Goal: Task Accomplishment & Management: Manage account settings

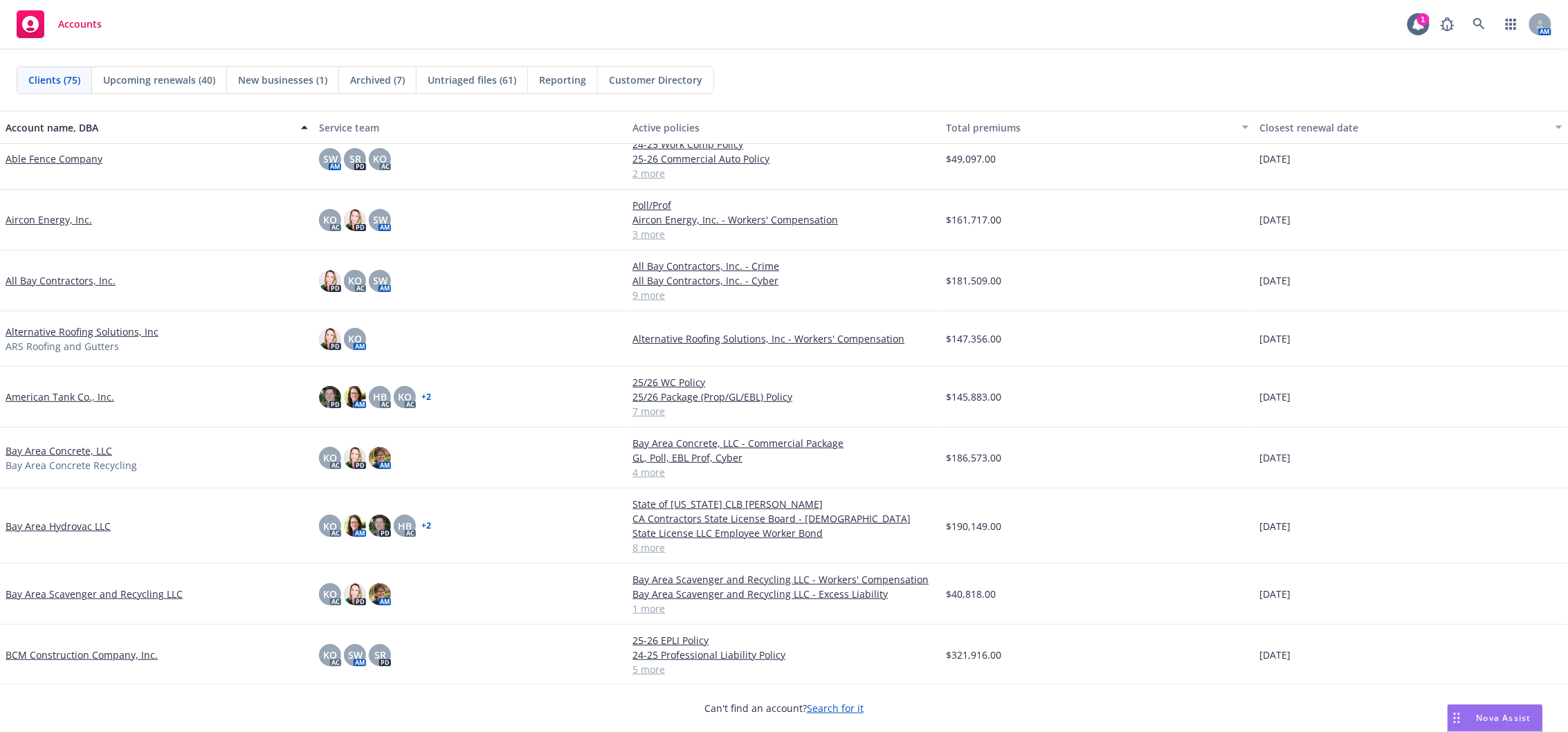
scroll to position [31, 0]
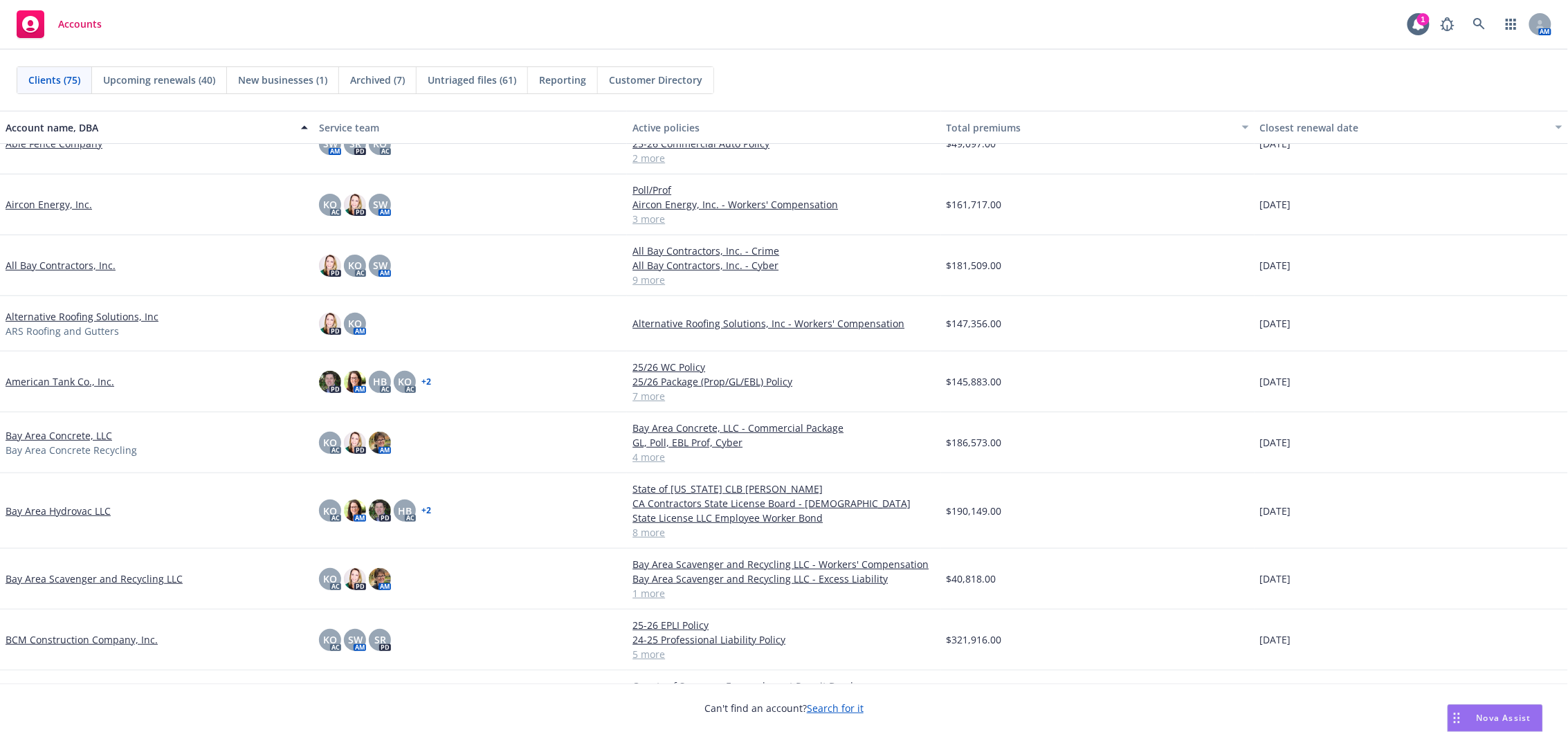
click at [68, 265] on link "All Bay Contractors, Inc." at bounding box center [61, 265] width 110 height 15
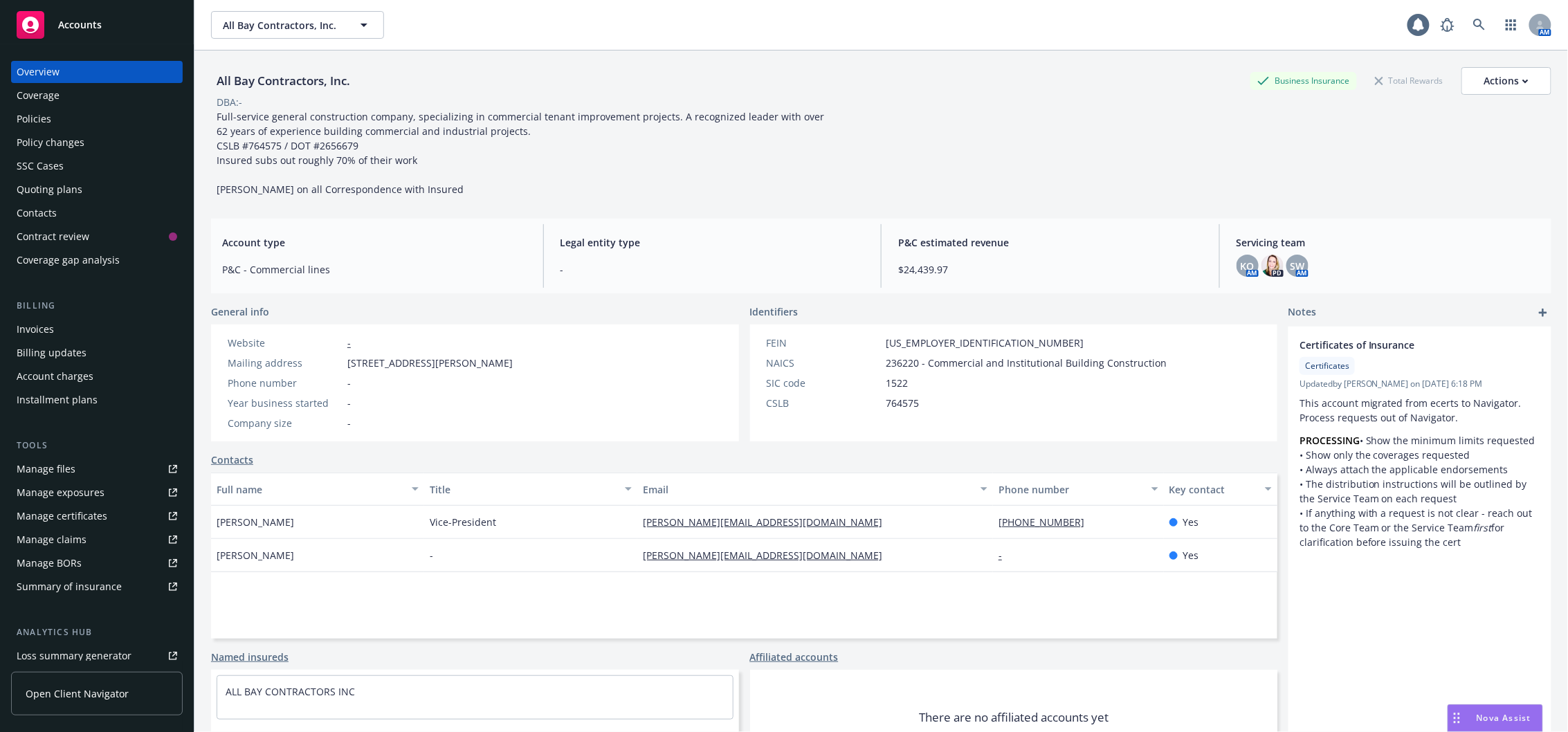
click at [65, 124] on div "Policies" at bounding box center [97, 119] width 161 height 22
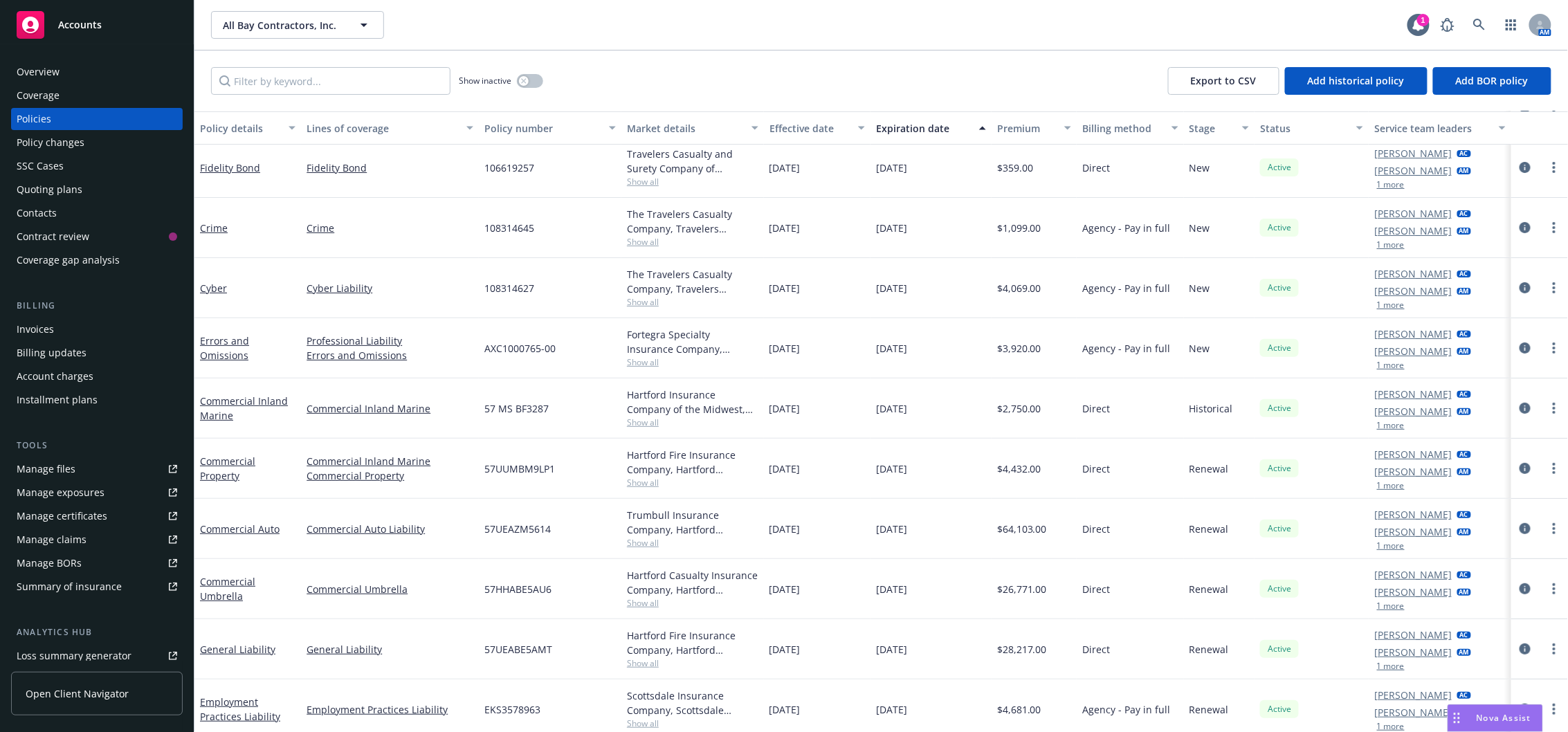
scroll to position [75, 0]
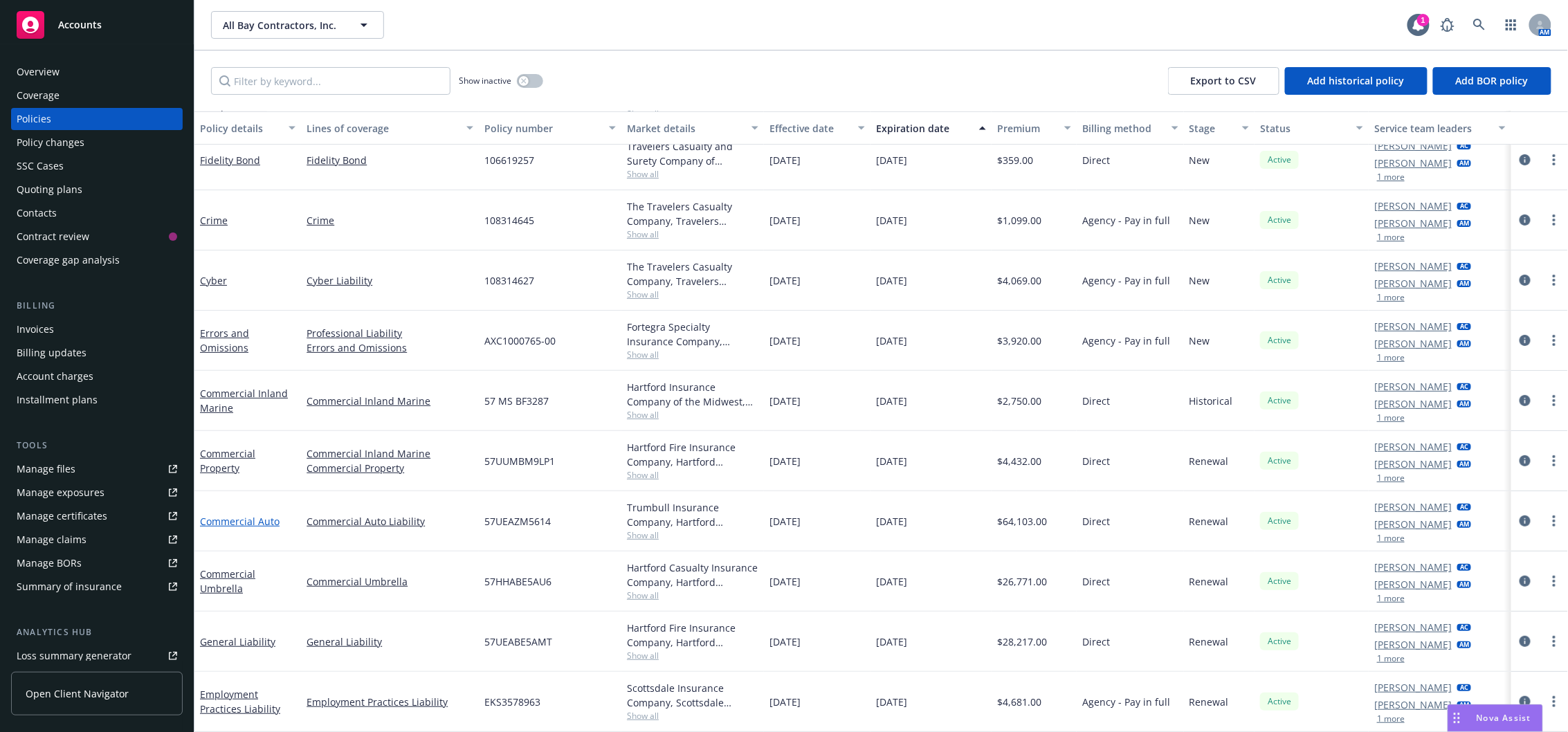
drag, startPoint x: 216, startPoint y: 505, endPoint x: 216, endPoint y: 519, distance: 14.0
click at [216, 517] on div "Commercial Auto" at bounding box center [247, 521] width 106 height 60
click at [216, 520] on link "Commercial Auto" at bounding box center [240, 521] width 80 height 13
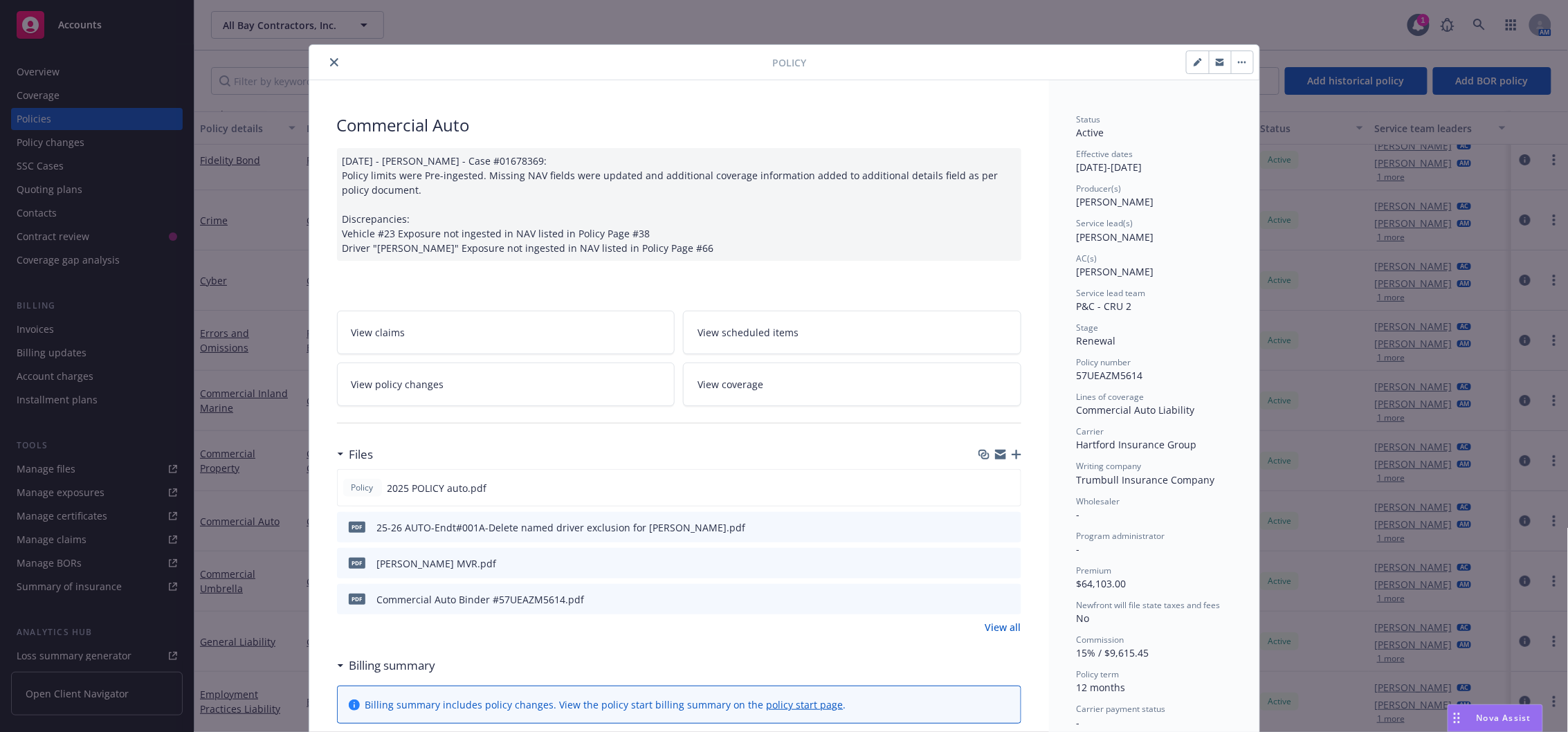
click at [1006, 628] on link "View all" at bounding box center [1003, 627] width 36 height 15
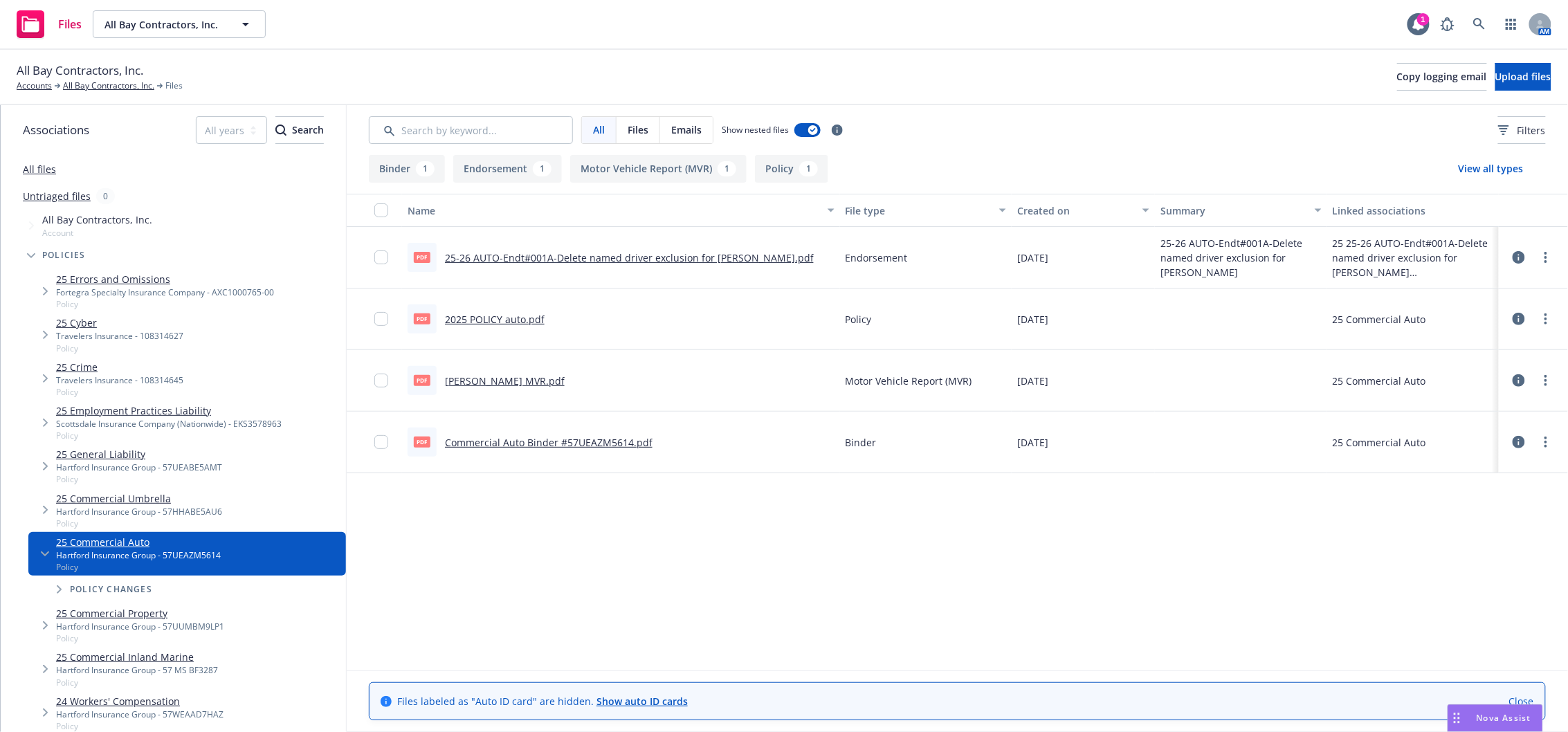
click at [487, 319] on link "2025 POLICY auto.pdf" at bounding box center [495, 319] width 100 height 13
click at [117, 87] on link "All Bay Contractors, Inc." at bounding box center [108, 86] width 92 height 12
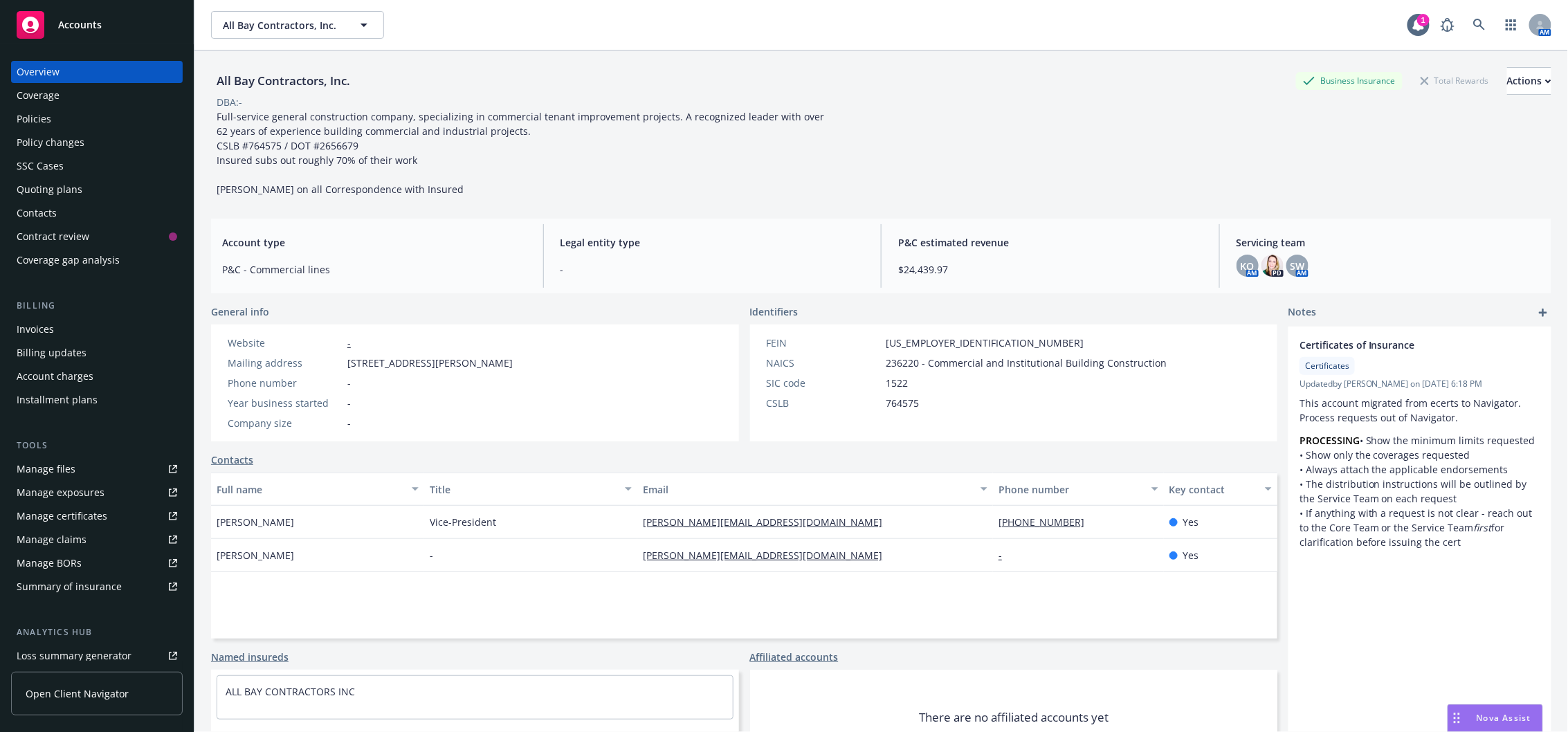
click at [118, 131] on div "Policy changes" at bounding box center [97, 142] width 161 height 22
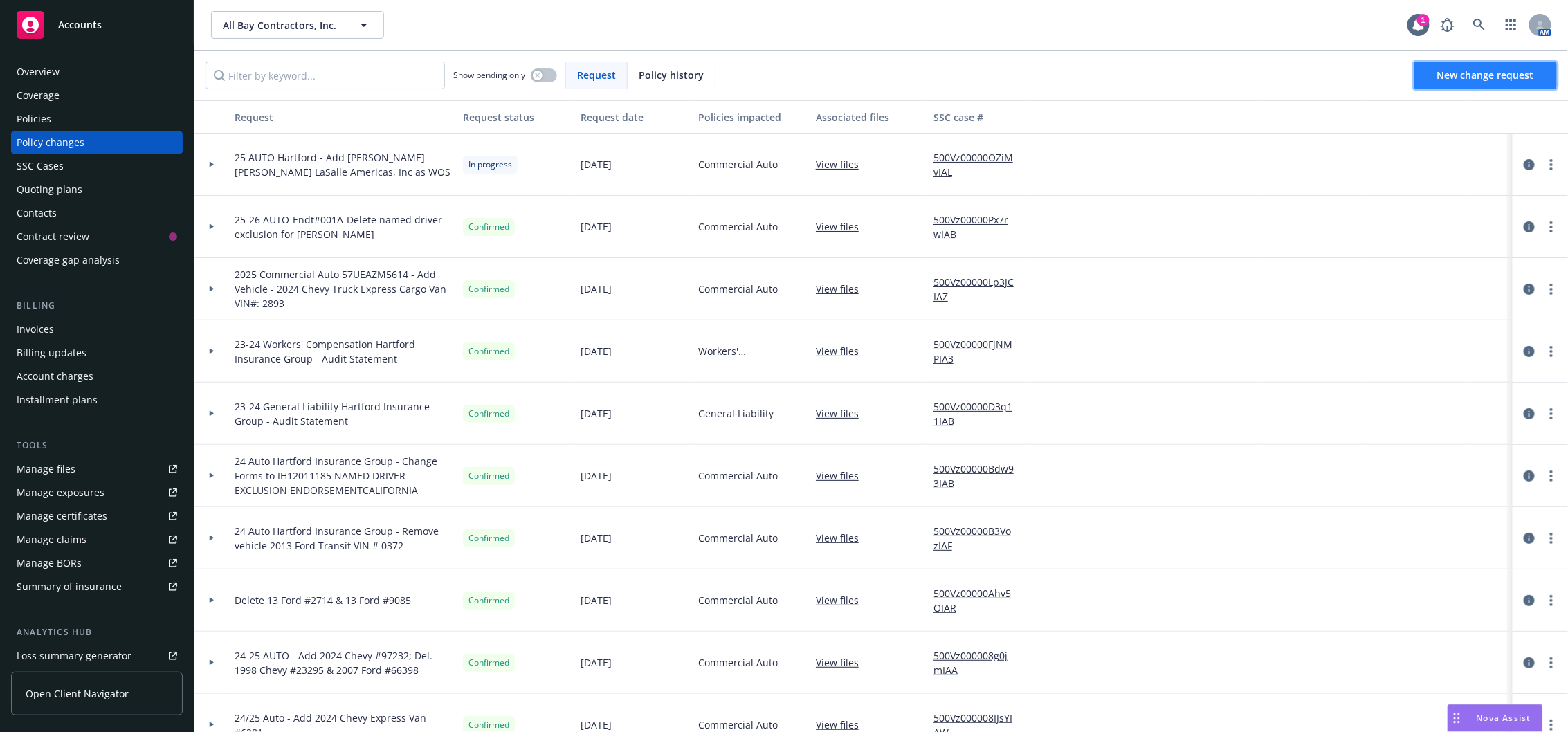
click at [1494, 72] on span "New change request" at bounding box center [1486, 75] width 97 height 13
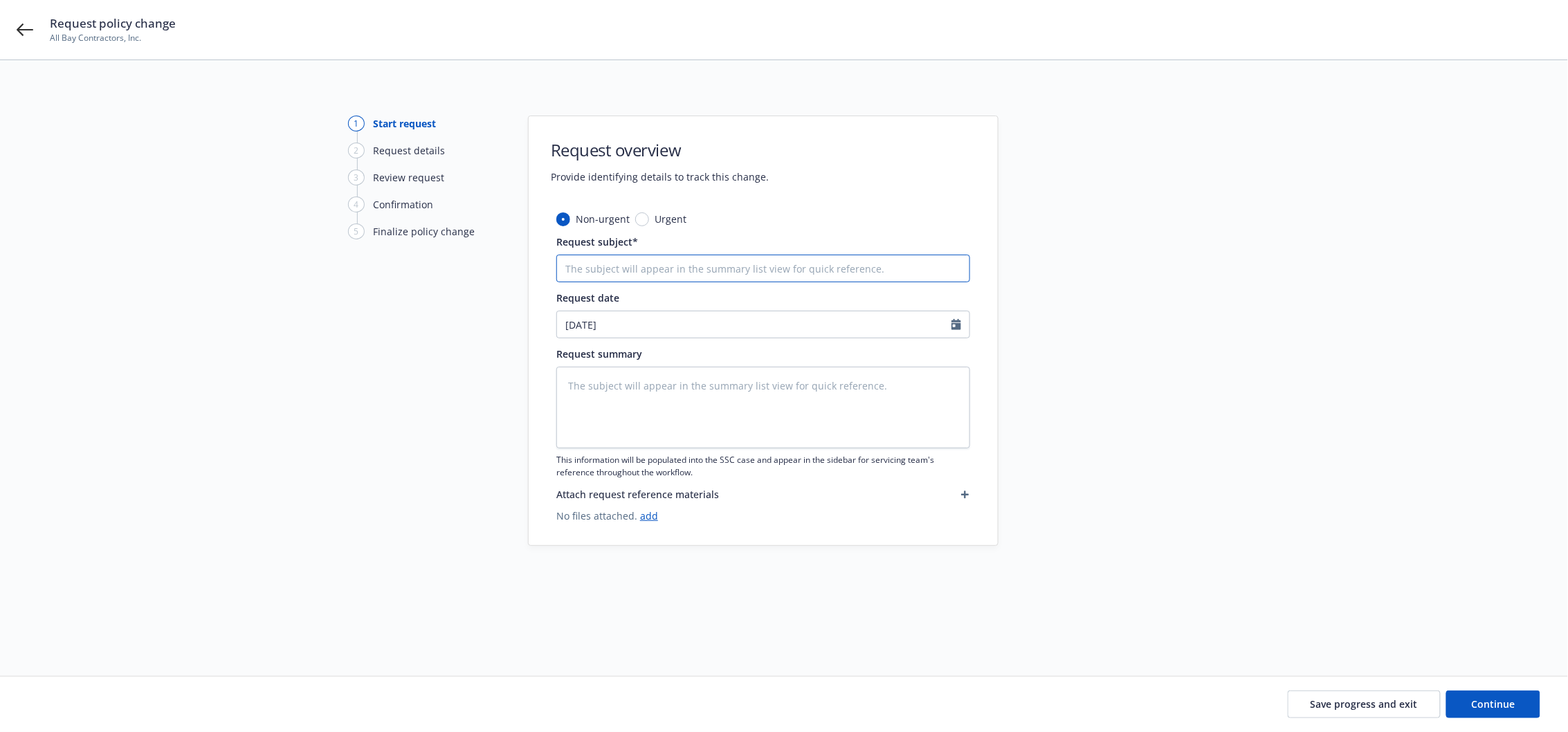
click at [685, 274] on input "Request subject*" at bounding box center [763, 268] width 414 height 28
type textarea "x"
type input "w"
type textarea "x"
type input "wC"
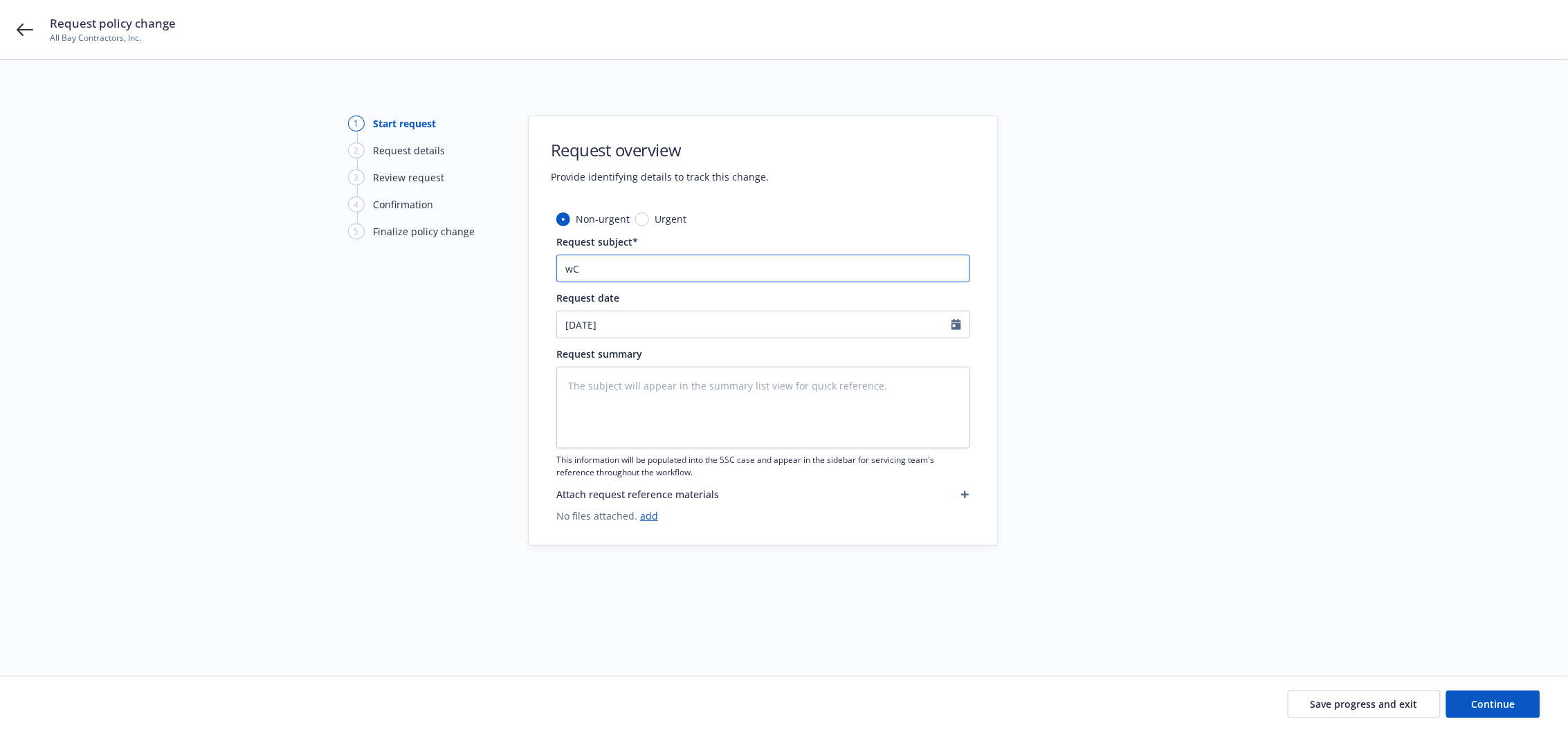
type textarea "x"
type input "wC"
type textarea "x"
type input "wC"
type textarea "x"
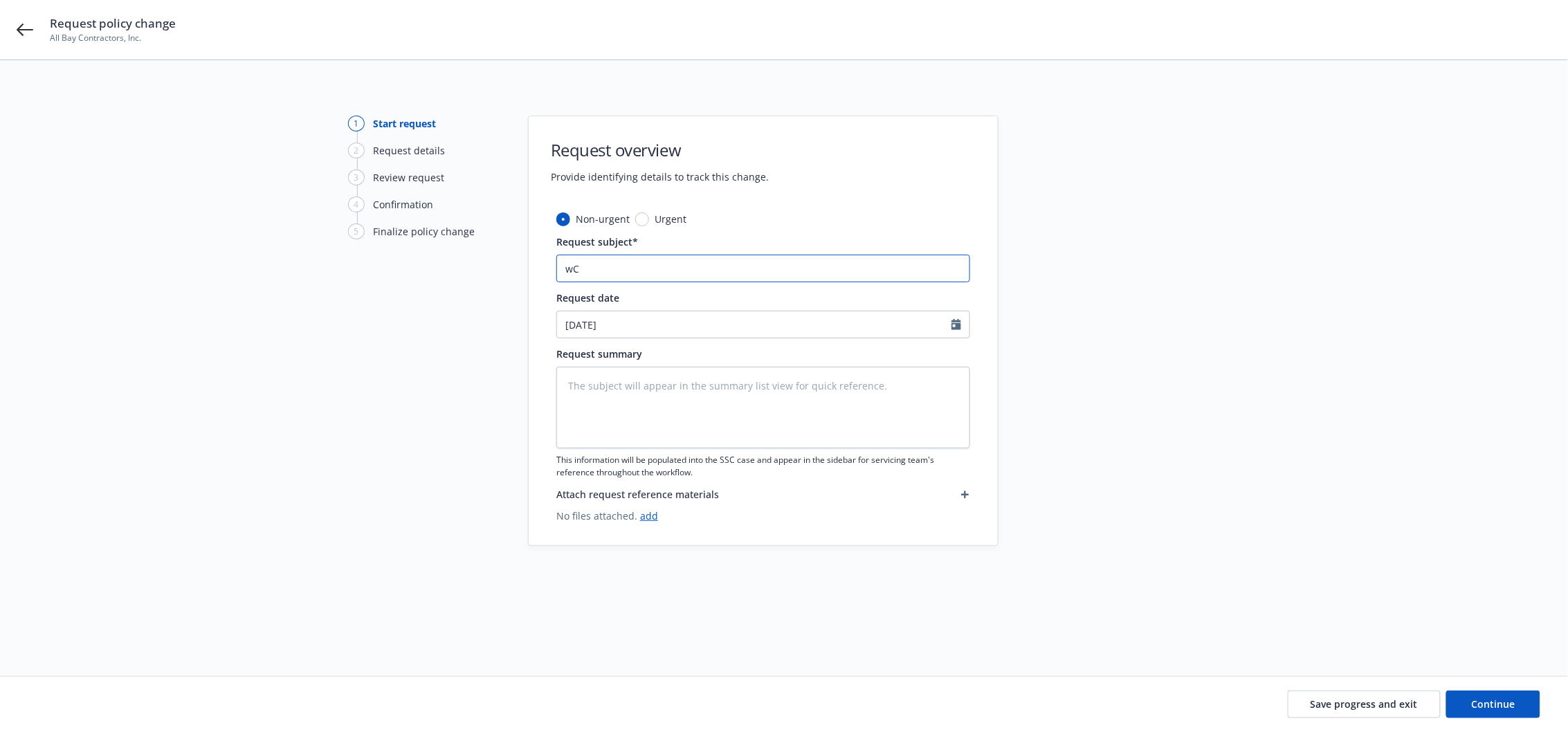
type input "w"
type textarea "x"
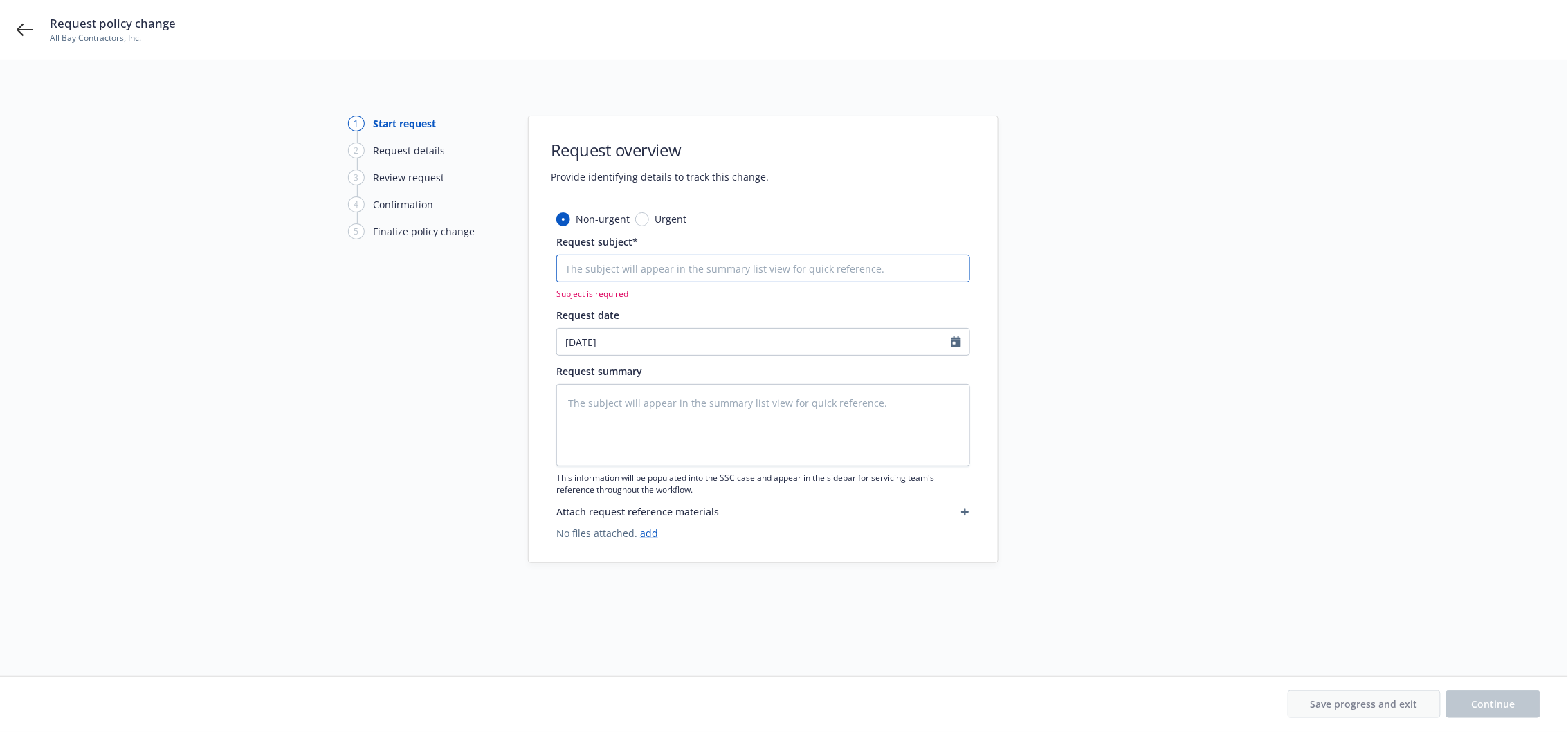
type textarea "x"
type input "W"
type textarea "x"
type input "WC"
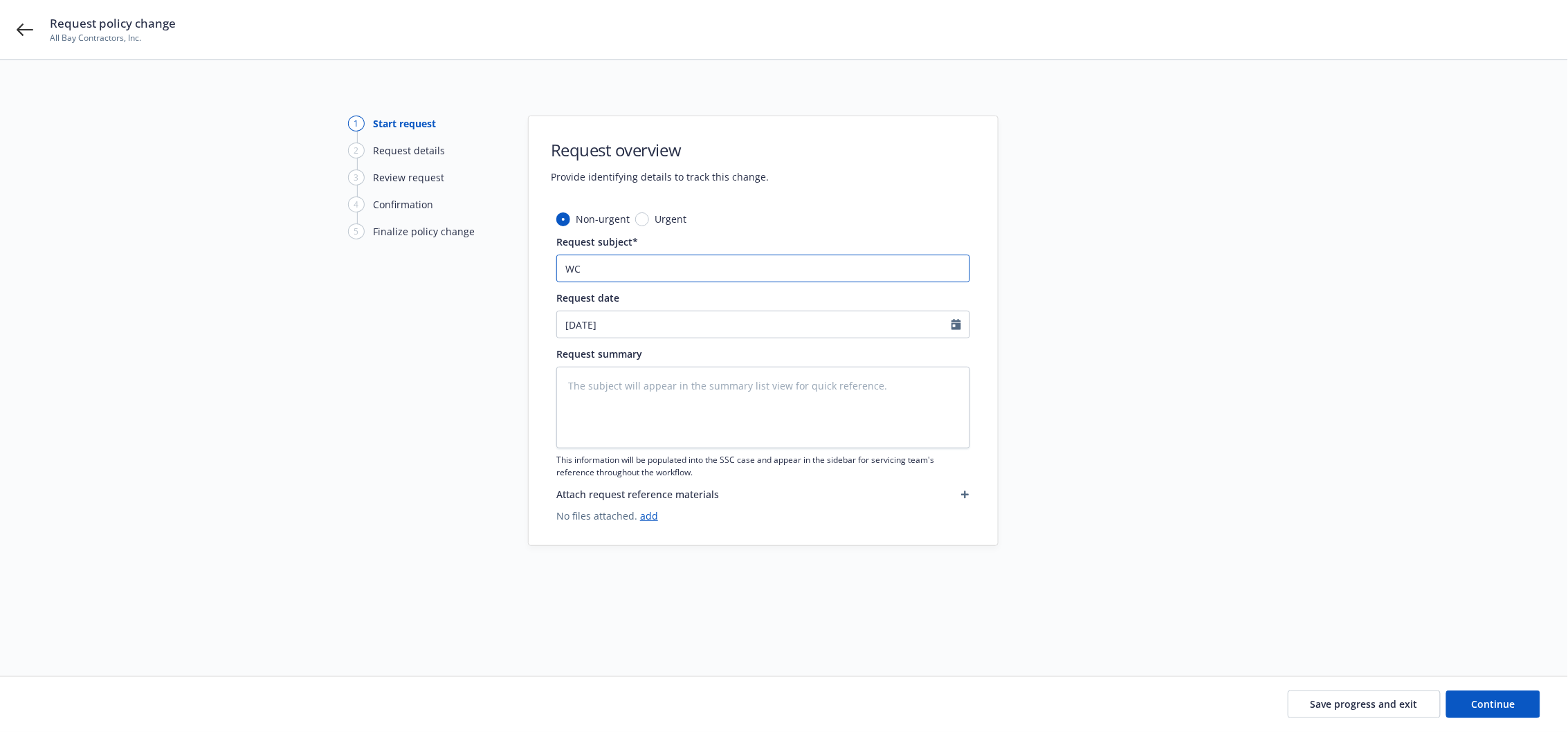
type textarea "x"
type input "WC &"
type textarea "x"
type input "WC &"
type textarea "x"
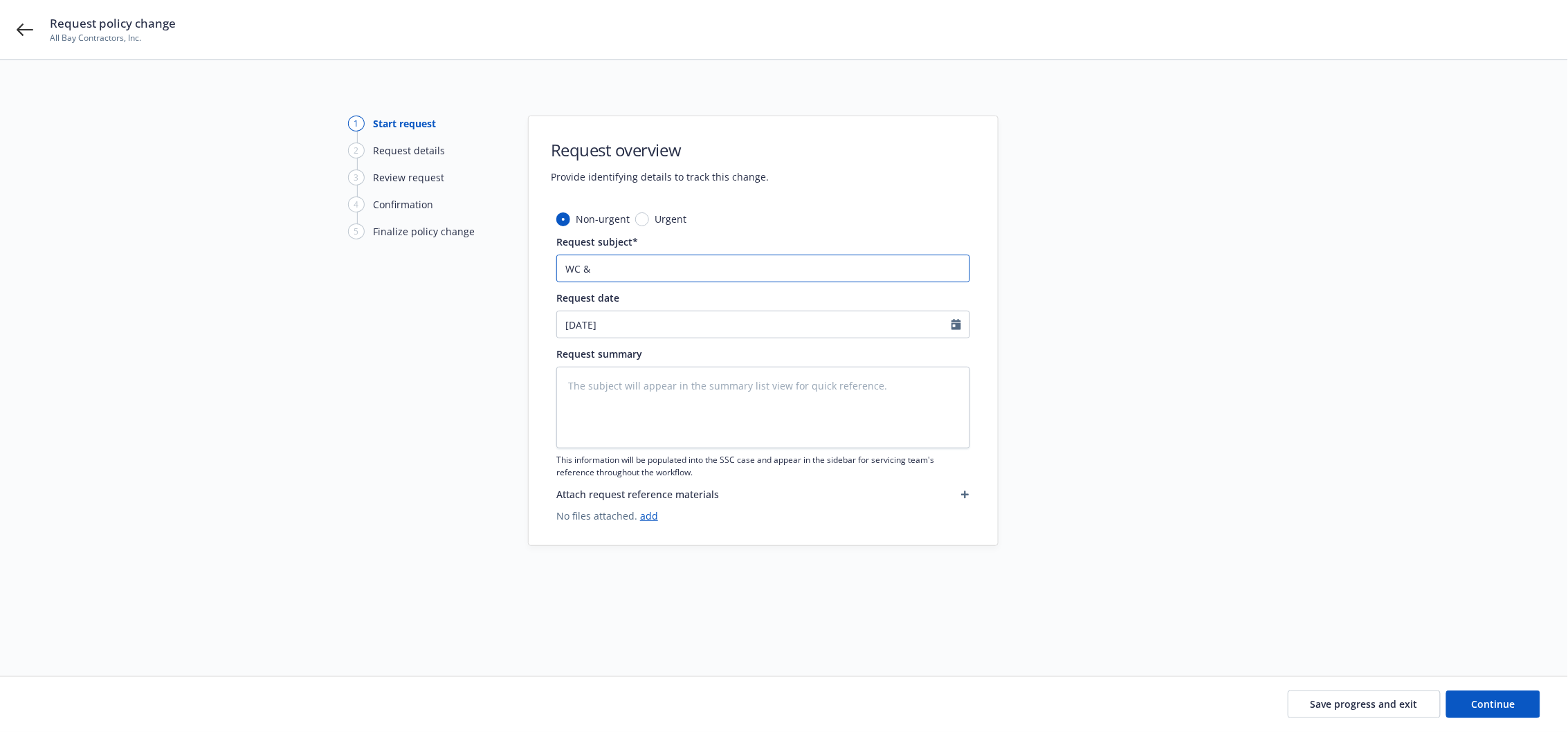
type input "WC & A"
type textarea "x"
type input "WC & AL"
type textarea "x"
type input "WC & AL"
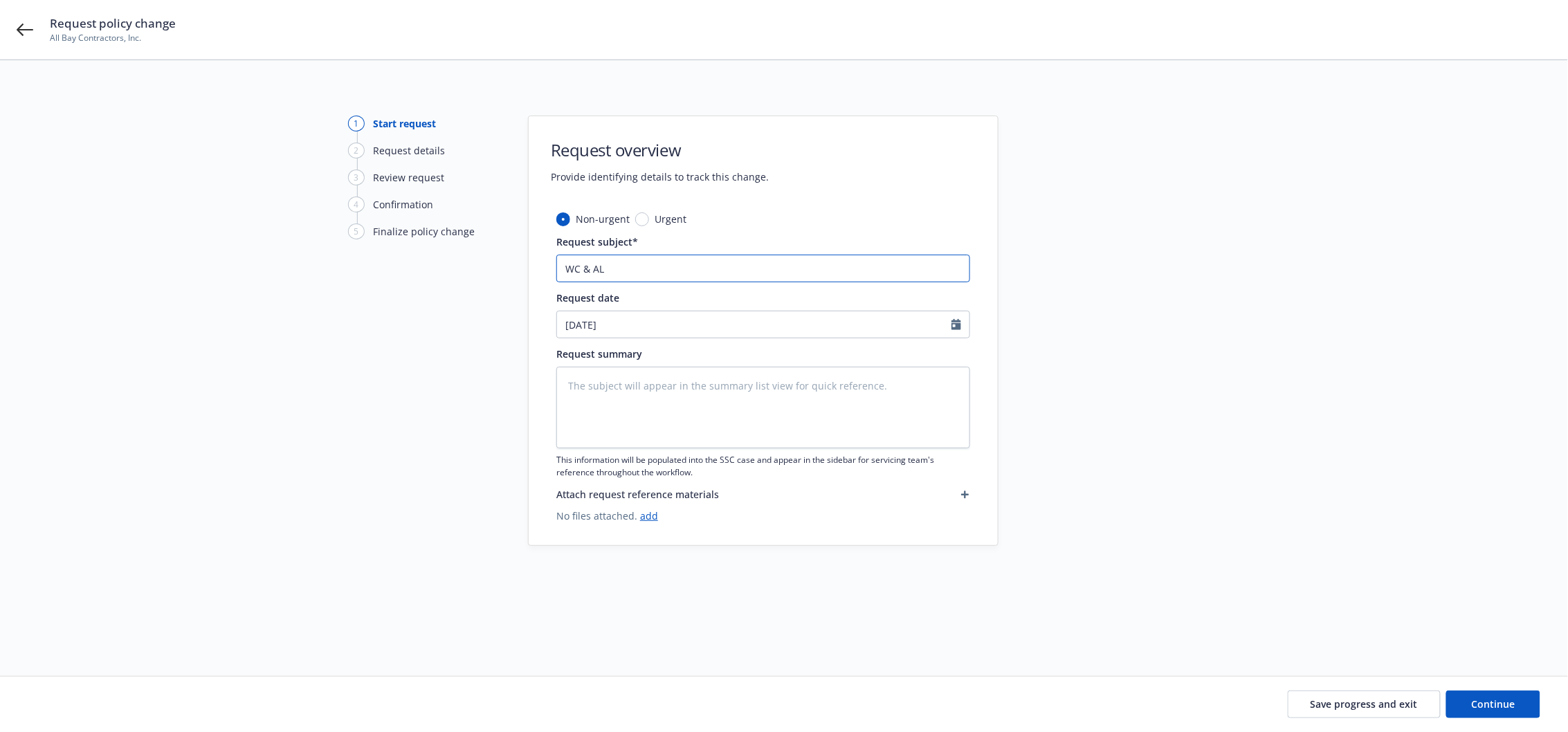
type textarea "x"
type input "WC & AL R"
type textarea "x"
type input "WC & AL Re"
type textarea "x"
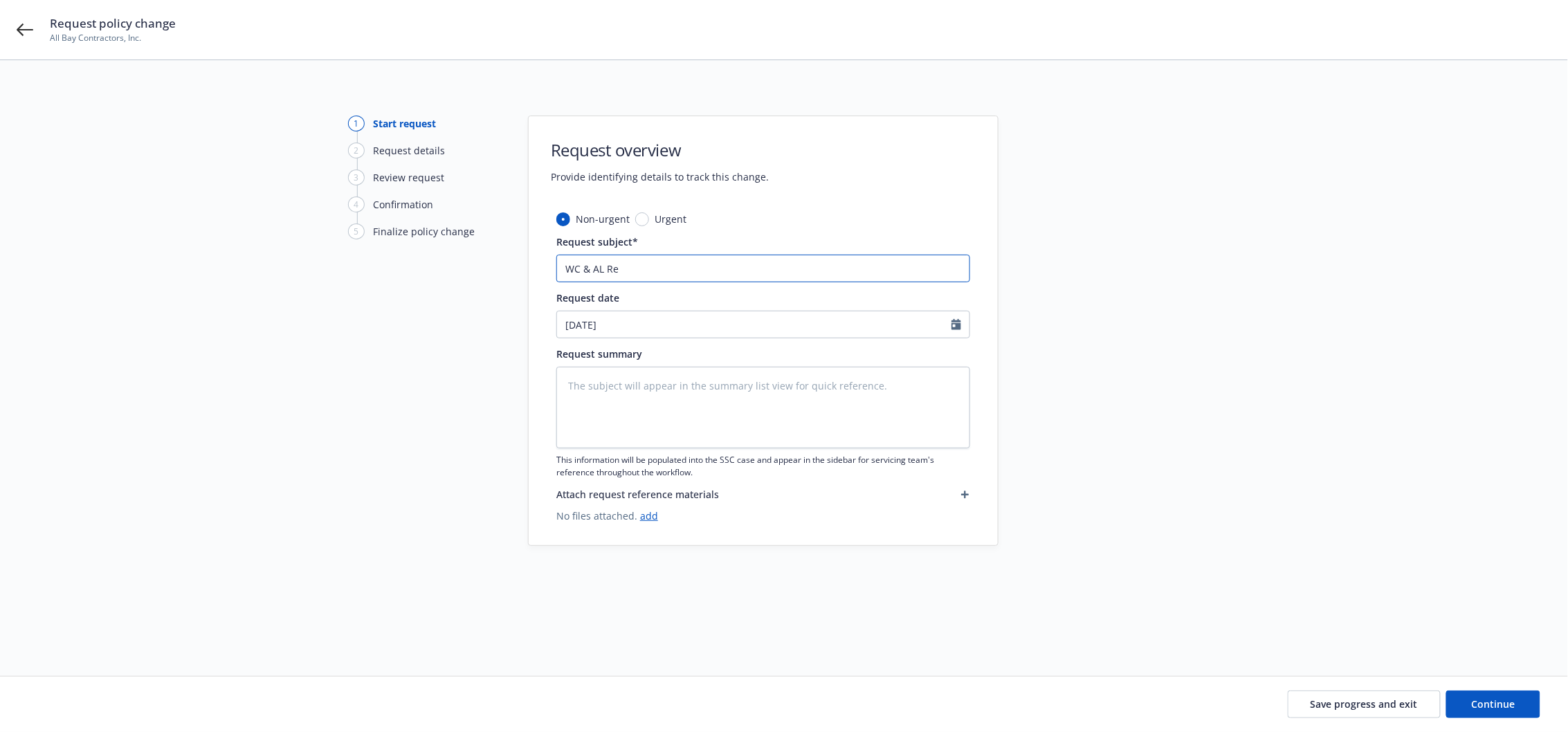
type input "WC & AL Rep"
type textarea "x"
type input "WC & AL Repo"
type textarea "x"
type input "WC & AL Repor"
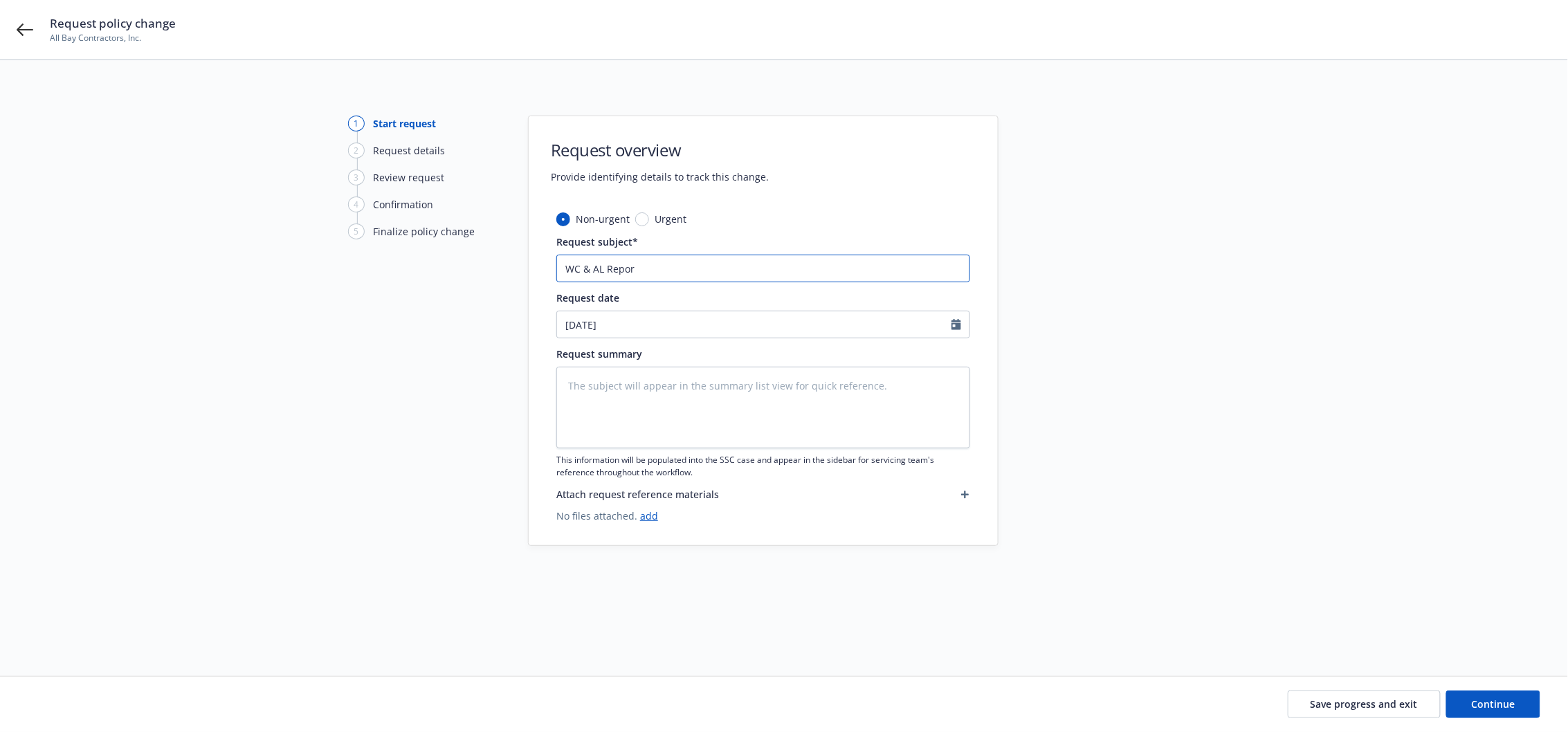
type textarea "x"
type input "WC & AL Report"
type textarea "x"
type input "WC & AL Reporte"
type textarea "x"
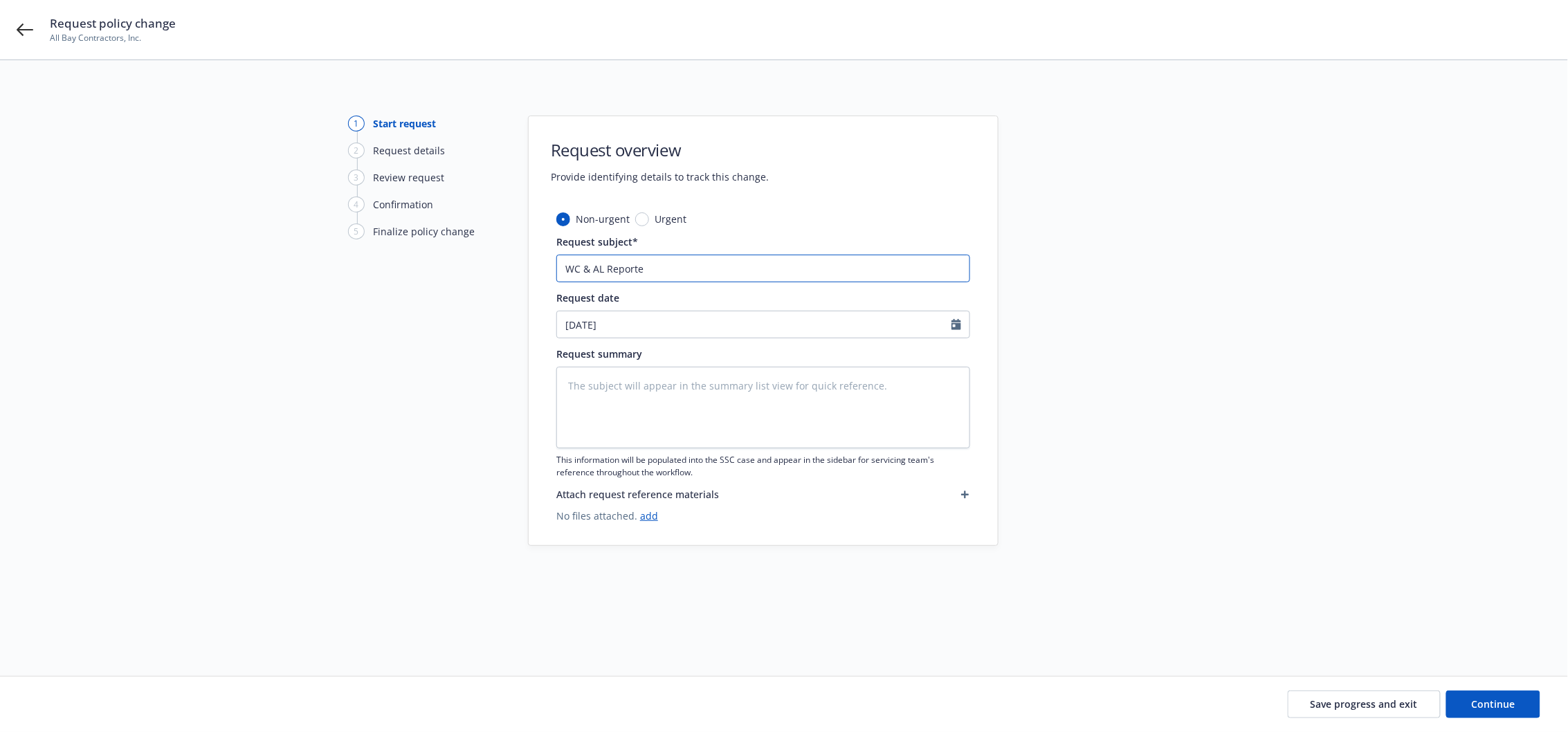
type input "WC & AL Reported"
type textarea "x"
type input "WC & AL Reported"
type textarea "x"
type input "WC & AL Reported t"
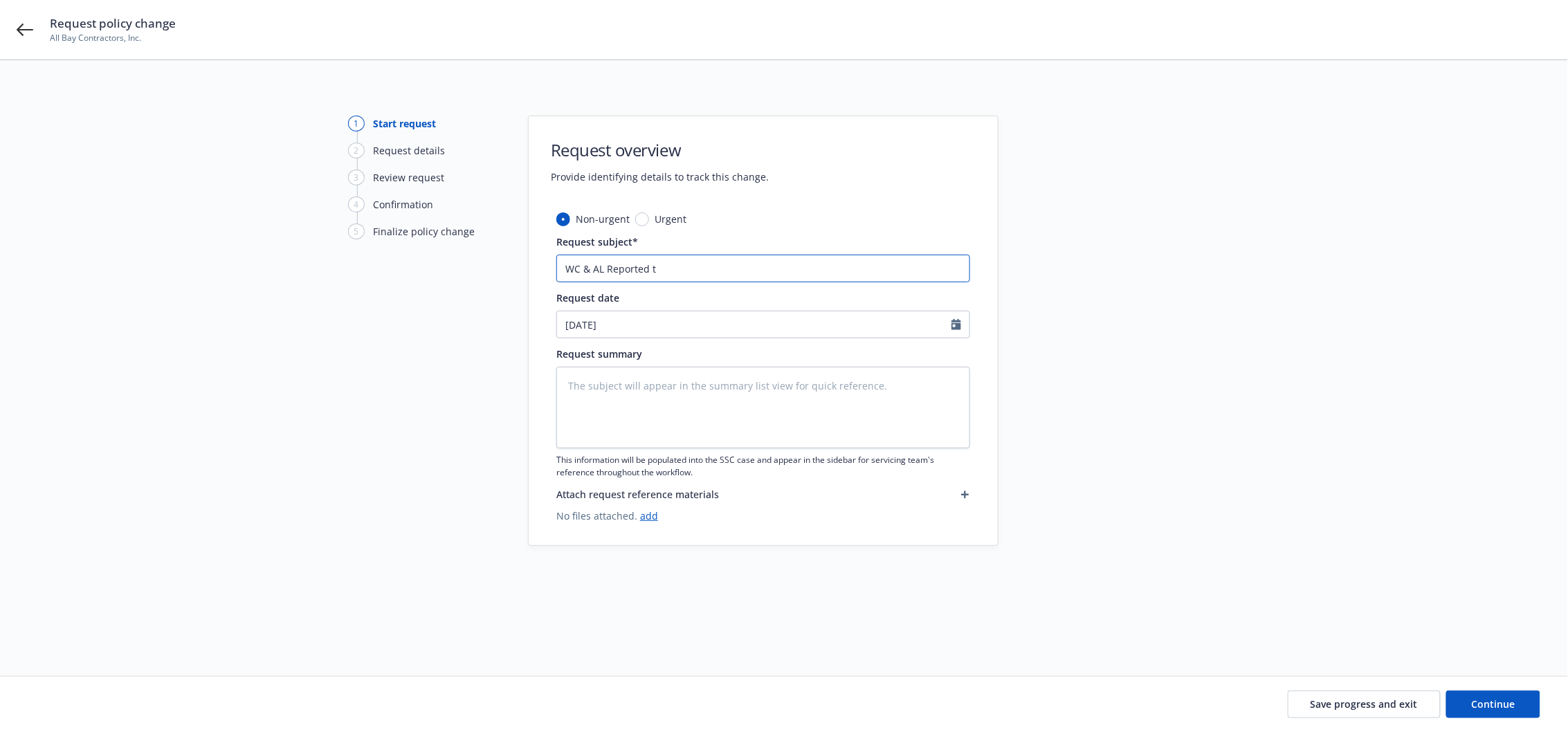
type textarea "x"
type input "WC & AL Reported to"
type textarea "x"
type input "WC & AL Reported to"
type textarea "x"
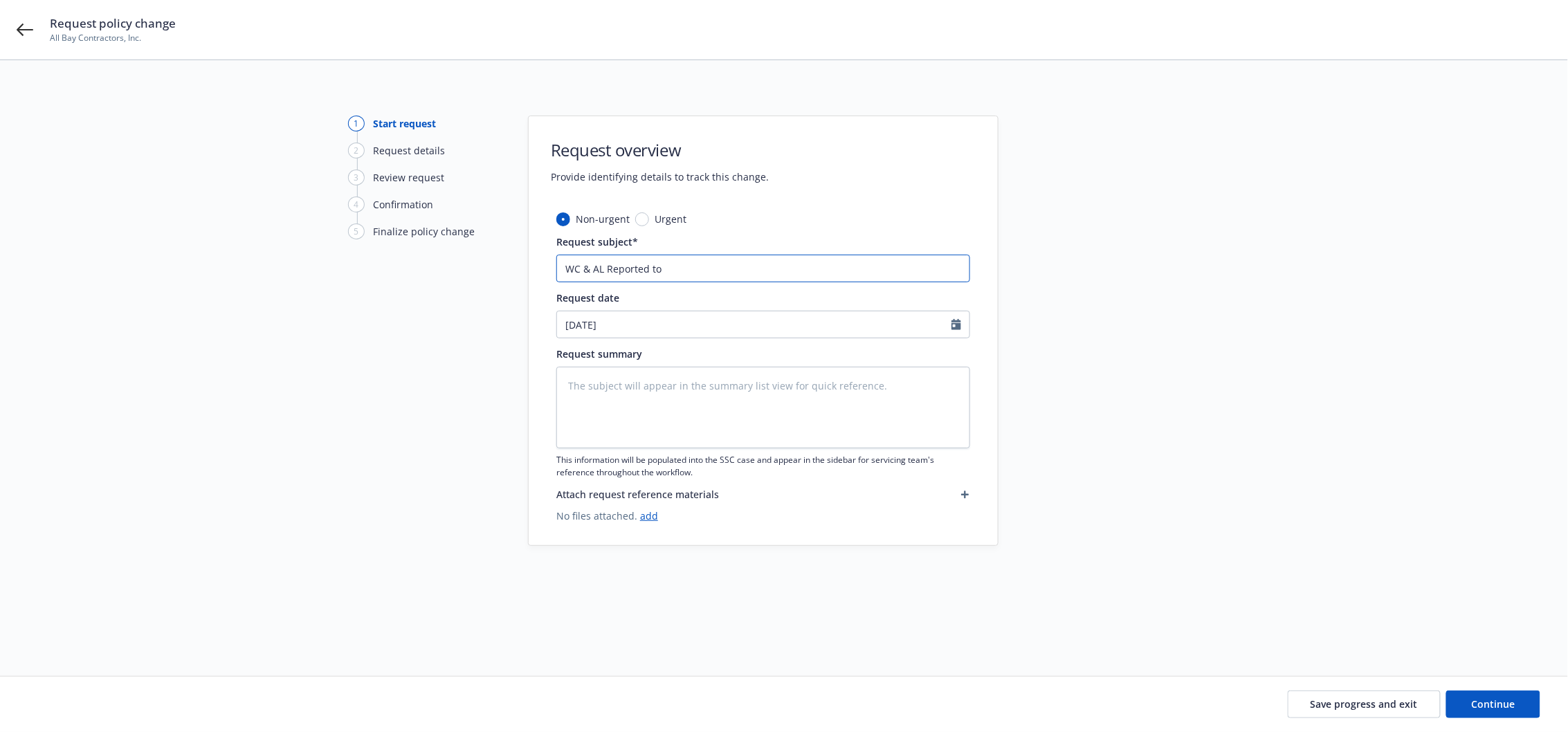
type input "WC & AL Reported to D"
type textarea "x"
type input "WC & AL Reported to DM"
type textarea "x"
drag, startPoint x: 704, startPoint y: 272, endPoint x: 551, endPoint y: 274, distance: 153.0
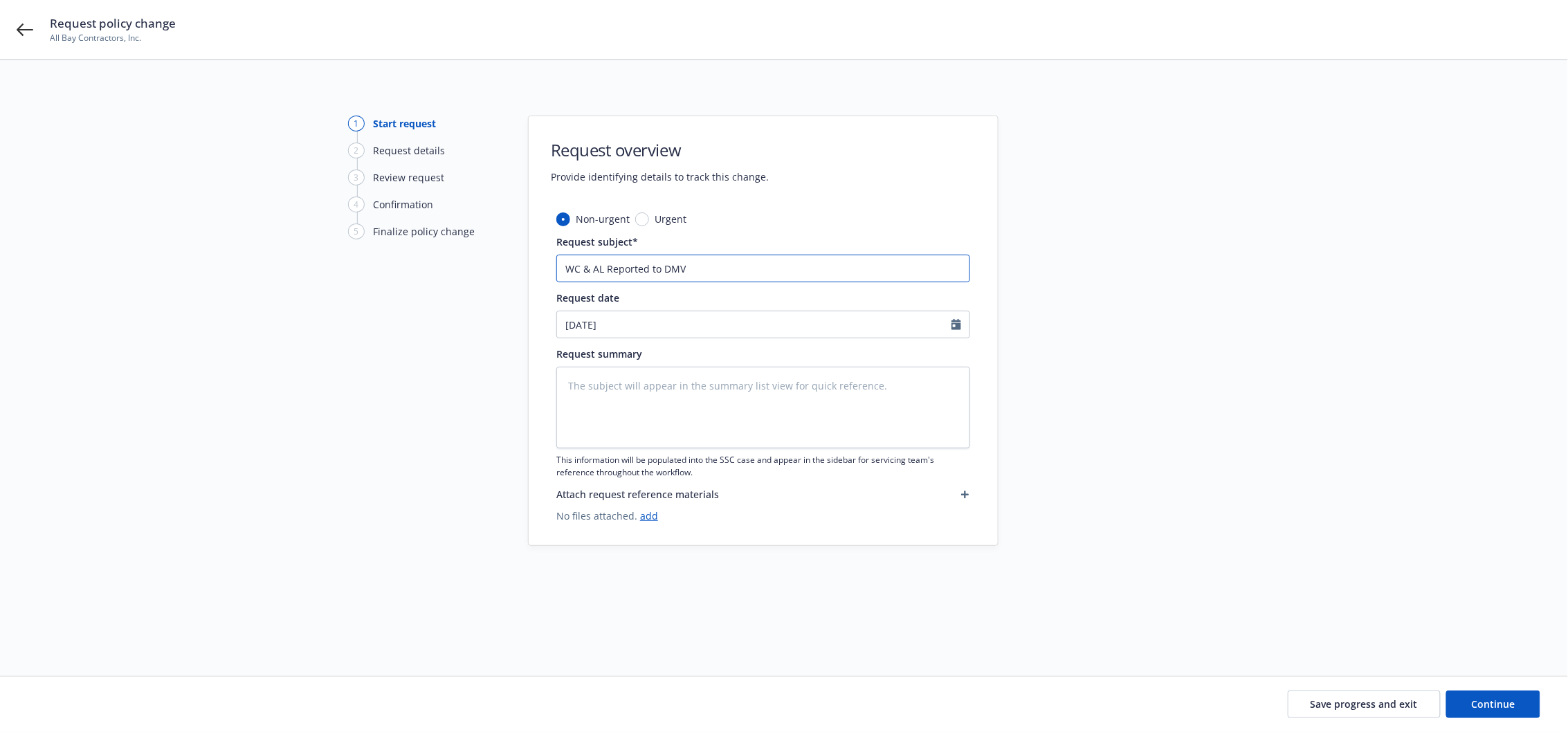
click at [534, 267] on div "Non-urgent Urgent Request subject* WC & AL Reported to DMV Request date [DATE] …" at bounding box center [763, 378] width 469 height 333
type input "WC & AL Reported to DMV"
click at [671, 391] on textarea at bounding box center [763, 407] width 414 height 81
paste textarea "WC & AL Reported to DMV"
type textarea "x"
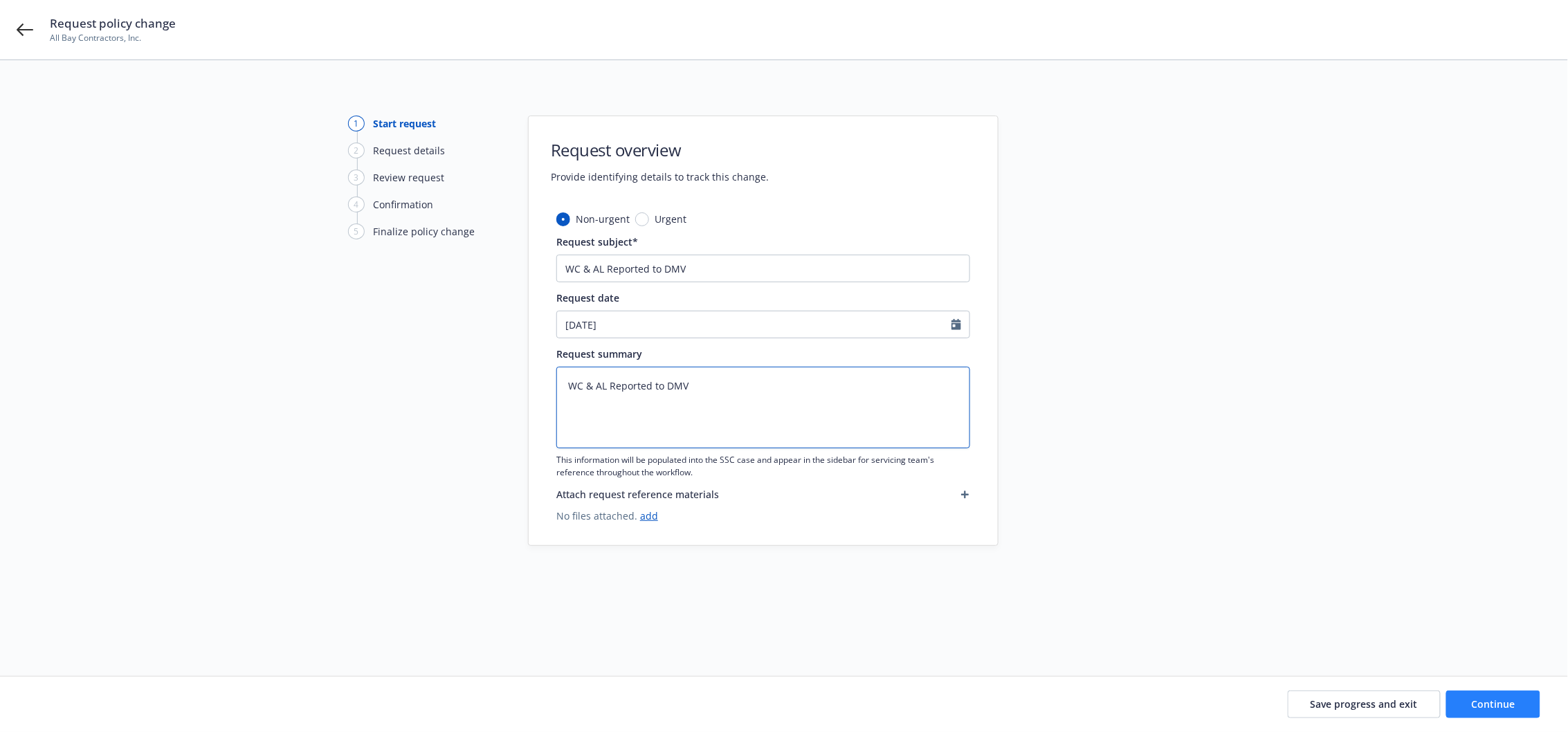
type textarea "WC & AL Reported to DMV"
click at [1491, 713] on button "Continue" at bounding box center [1493, 704] width 94 height 28
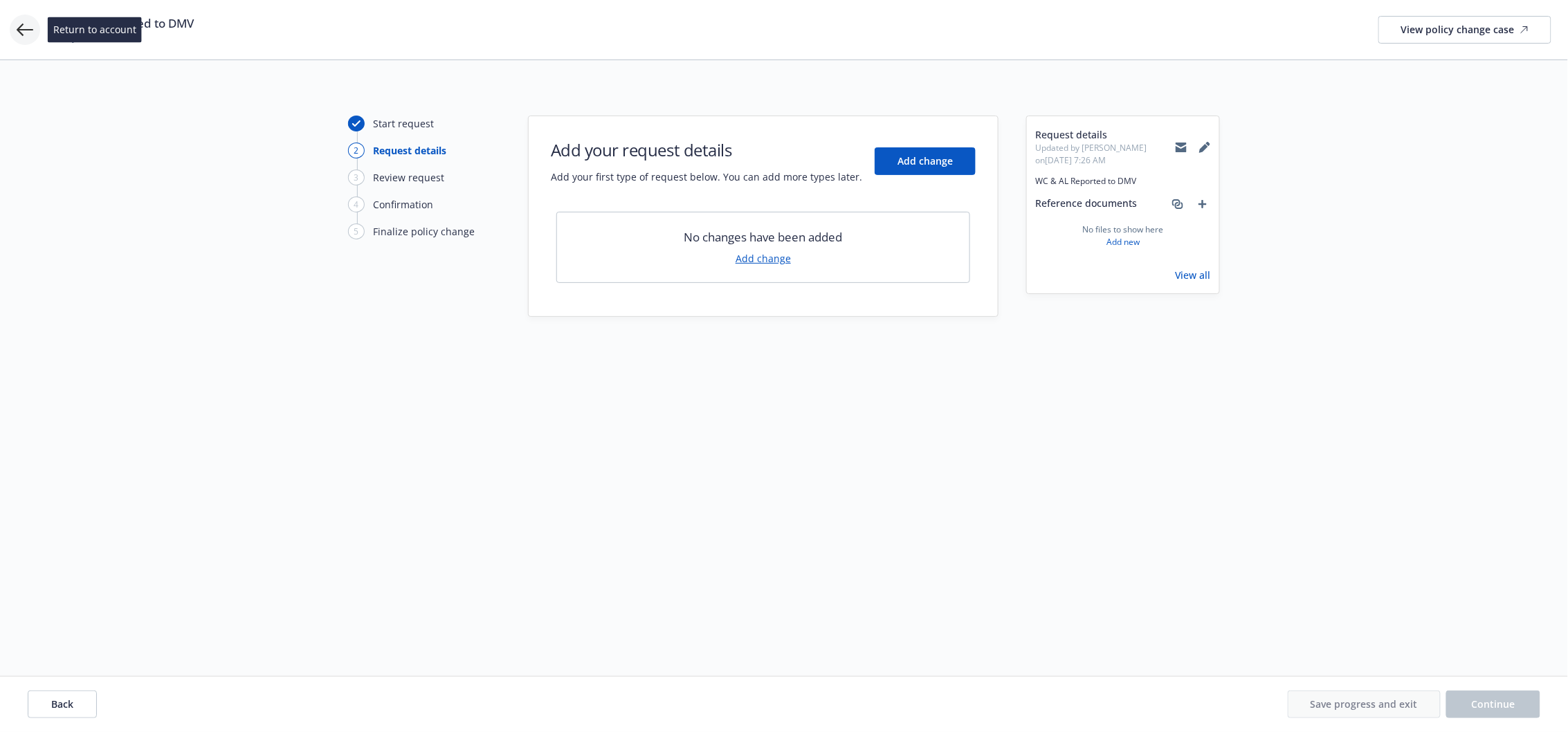
click at [26, 32] on icon at bounding box center [25, 29] width 17 height 17
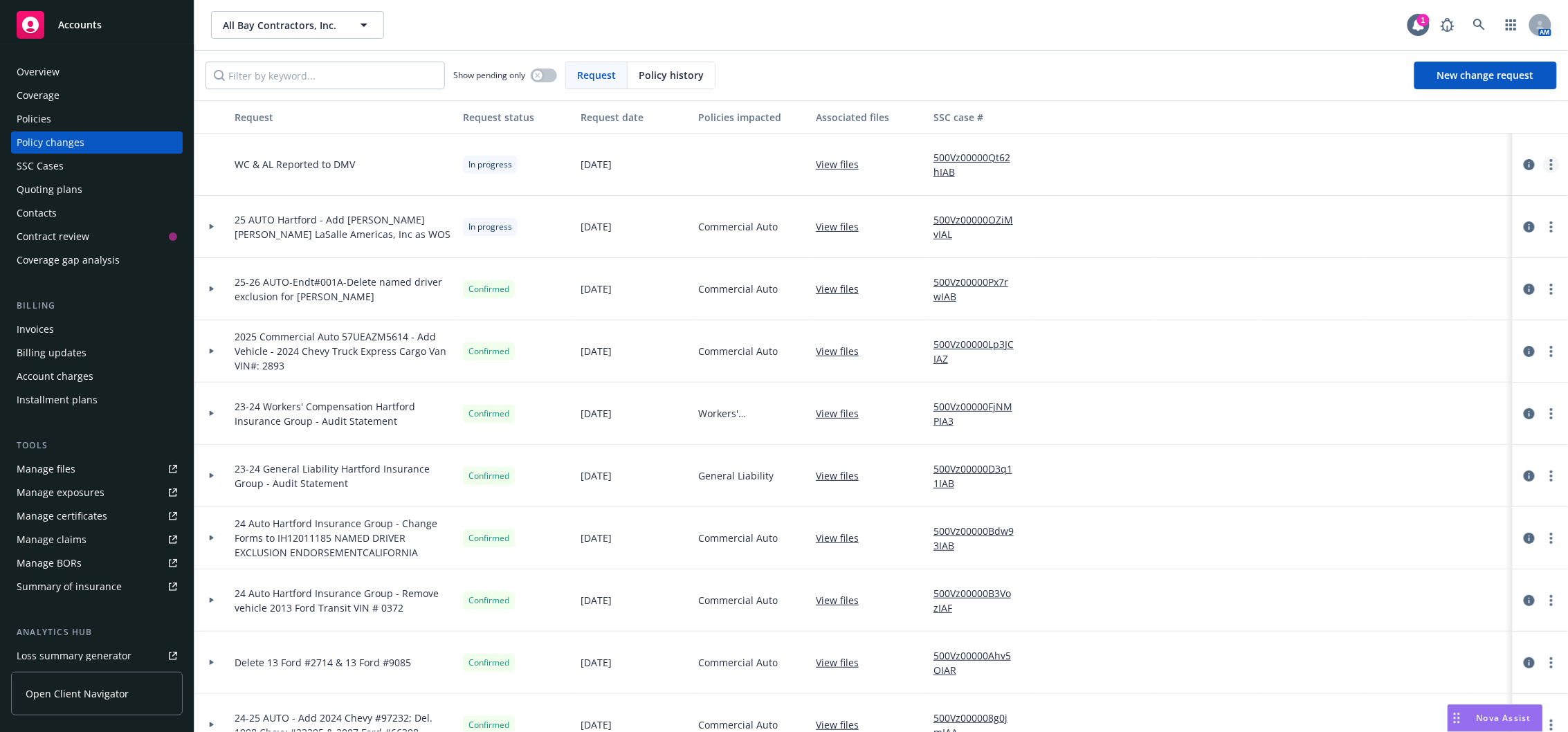
click at [1543, 160] on link "more" at bounding box center [1551, 164] width 17 height 17
click at [1376, 248] on link "Rescind request" at bounding box center [1427, 248] width 238 height 28
type textarea "x"
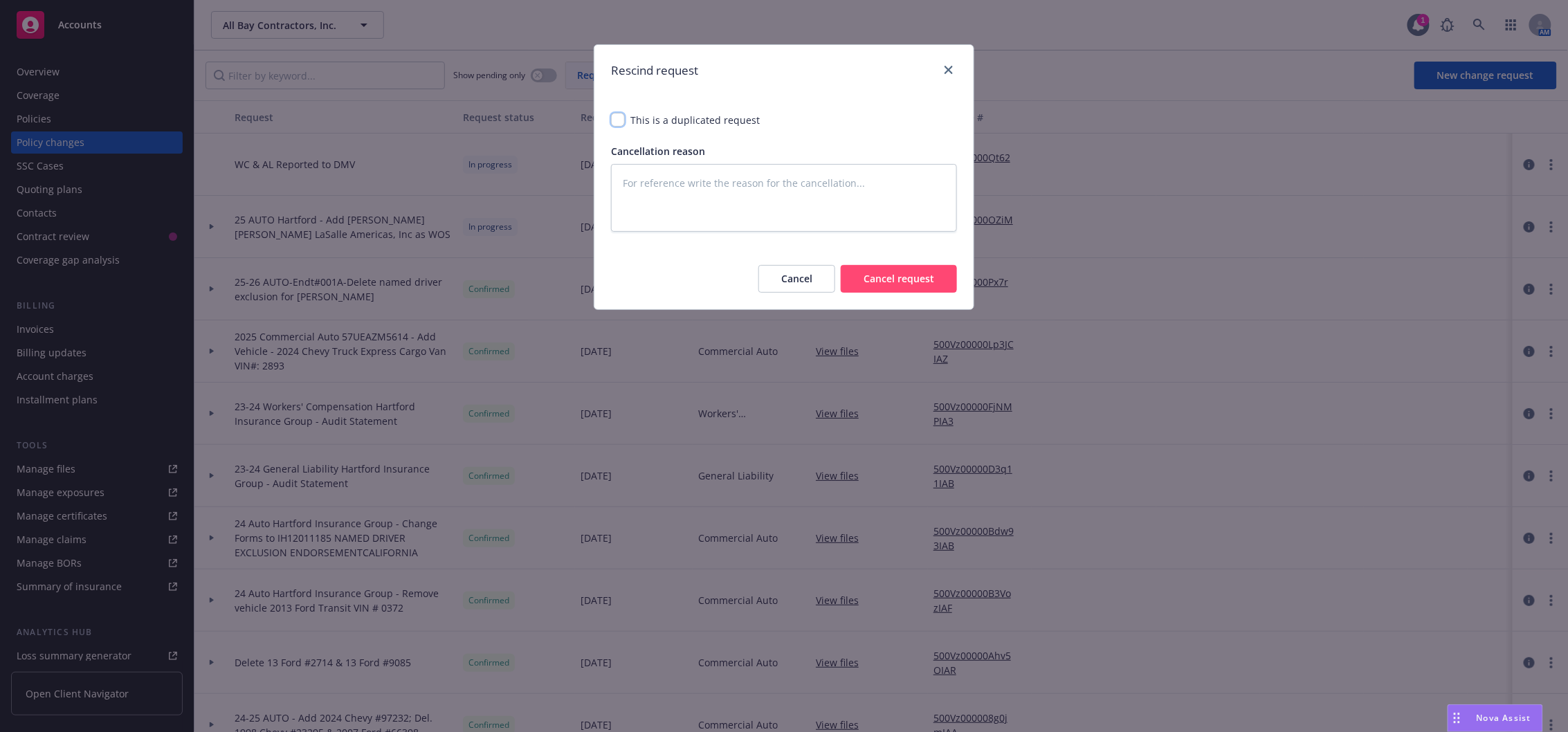
click at [619, 119] on input "checkbox" at bounding box center [618, 119] width 14 height 14
checkbox input "true"
type textarea "x"
click at [869, 283] on button "Cancel request" at bounding box center [899, 279] width 117 height 28
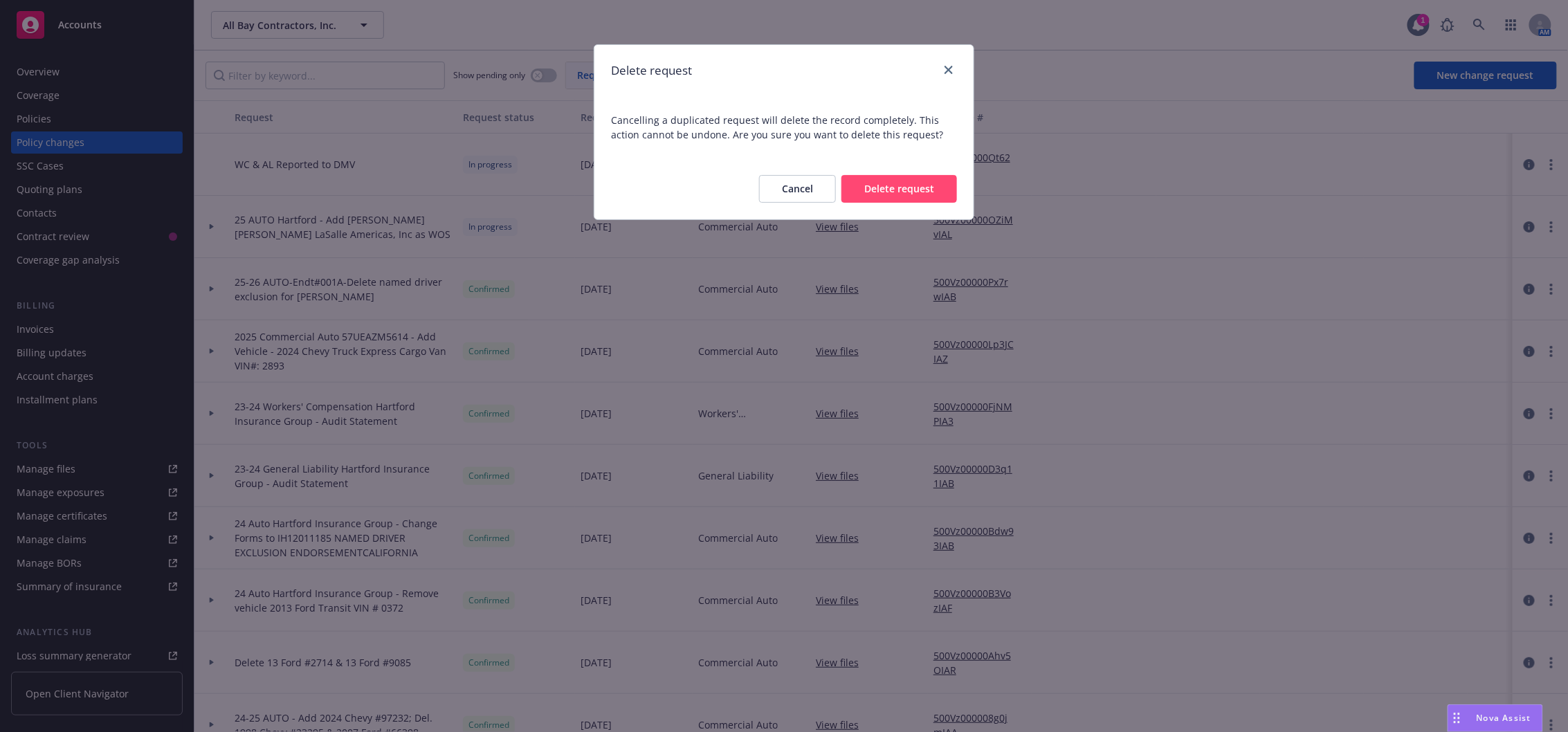
click at [941, 190] on button "Delete request" at bounding box center [899, 189] width 116 height 28
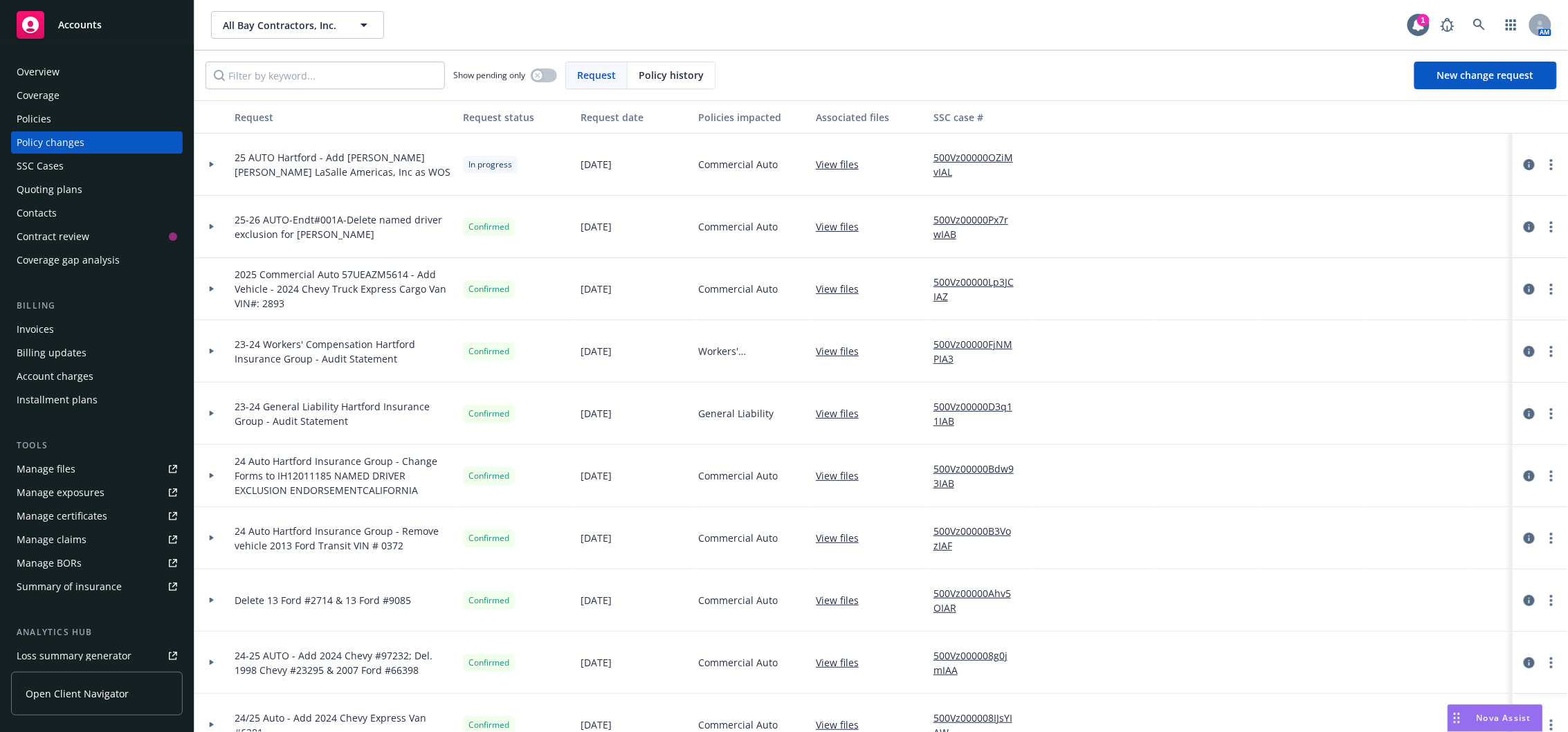
click at [55, 111] on div "Policies" at bounding box center [97, 119] width 161 height 22
